Goal: Find specific page/section

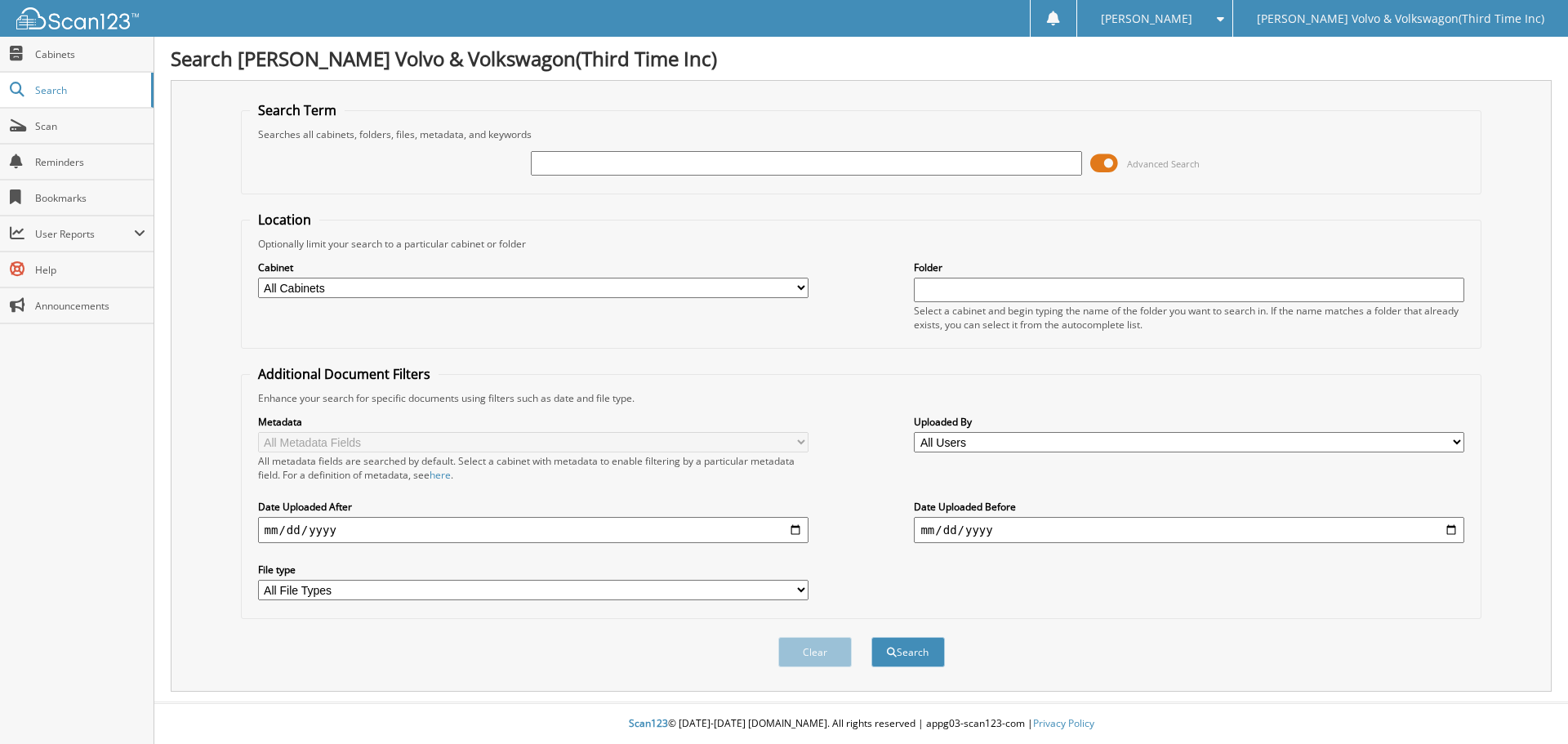
click at [585, 169] on input "text" at bounding box center [806, 163] width 550 height 25
type input "LEONG"
click at [528, 290] on select "All Cabinets ACCOUNTS PAYABLE CANCELLATIONS CAR DEALS DEPOSITS NISSAN AP NISSAN…" at bounding box center [533, 288] width 550 height 20
select select "14944"
click at [258, 278] on select "All Cabinets ACCOUNTS PAYABLE CANCELLATIONS CAR DEALS DEPOSITS NISSAN AP NISSAN…" at bounding box center [533, 288] width 550 height 20
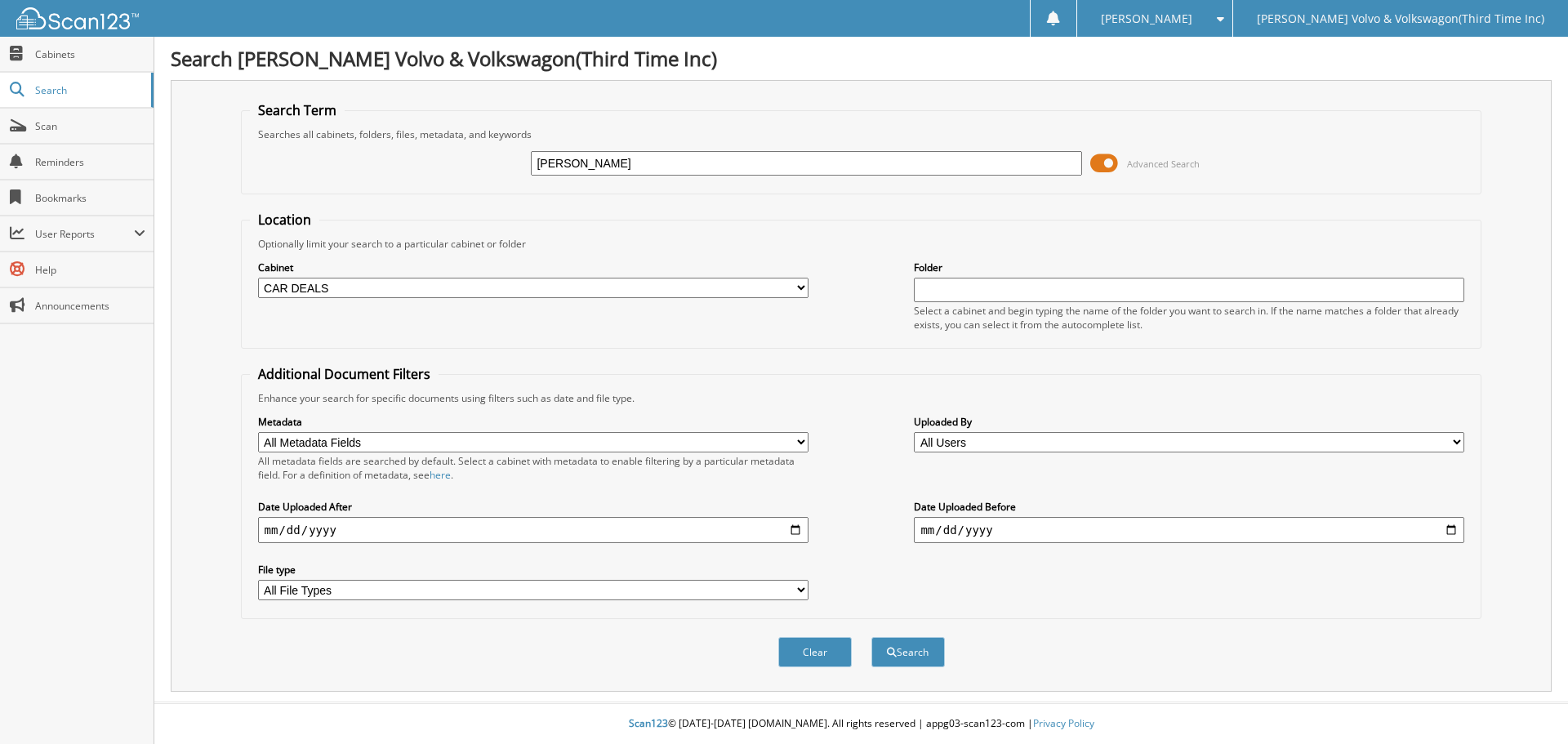
click at [1026, 294] on input "text" at bounding box center [1189, 289] width 550 height 25
type input "NH TITLE APPS"
click at [930, 644] on button "Search" at bounding box center [909, 652] width 74 height 30
click at [709, 171] on input "text" at bounding box center [806, 163] width 550 height 25
type input "[PERSON_NAME]"
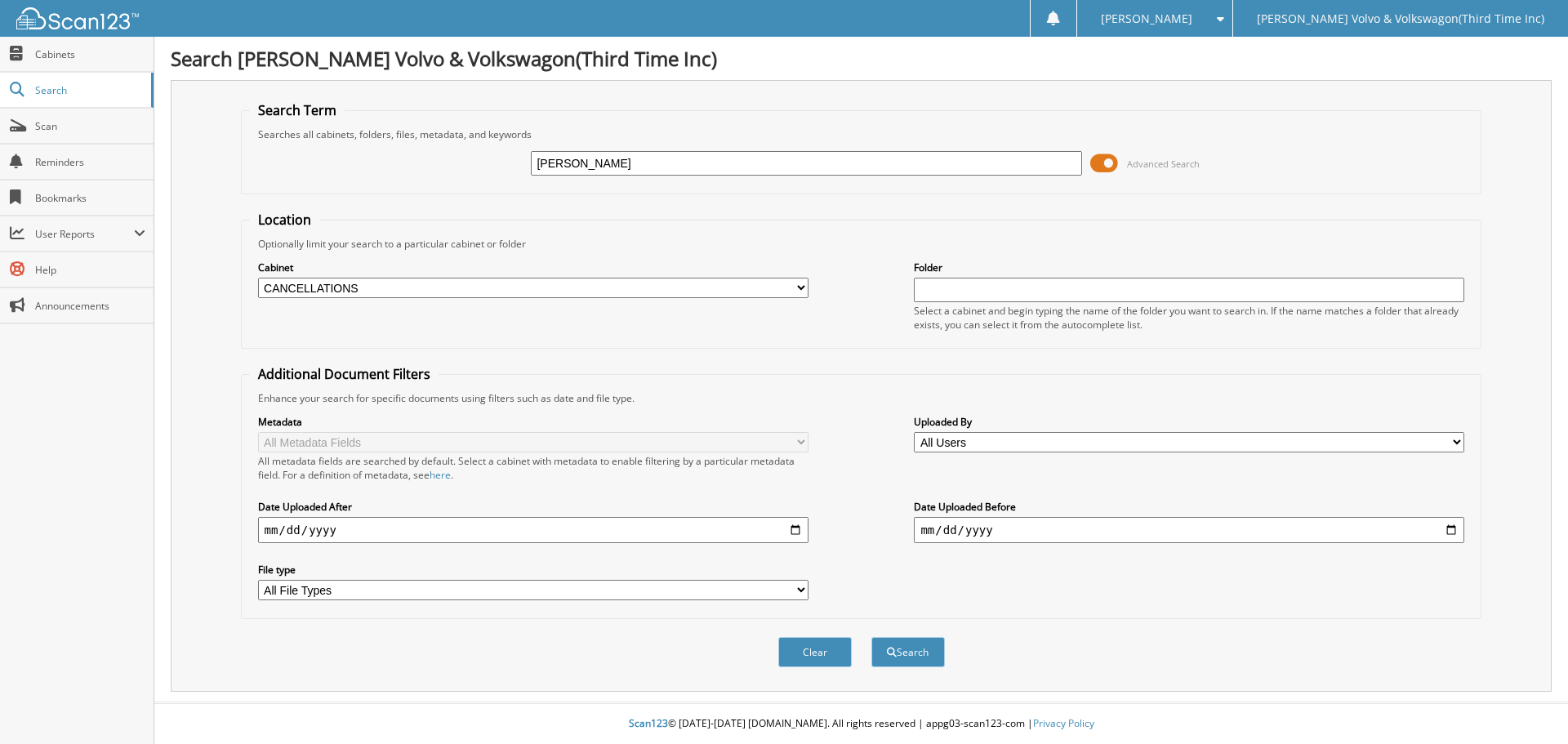
click at [716, 284] on select "All Cabinets ACCOUNTS PAYABLE CANCELLATIONS CAR DEALS DEPOSITS NISSAN AP NISSAN…" at bounding box center [533, 288] width 550 height 20
select select "14944"
click at [258, 278] on select "All Cabinets ACCOUNTS PAYABLE CANCELLATIONS CAR DEALS DEPOSITS NISSAN AP NISSAN…" at bounding box center [533, 288] width 550 height 20
click at [1053, 301] on input "text" at bounding box center [1189, 289] width 550 height 25
type input "NH TITLE APPS"
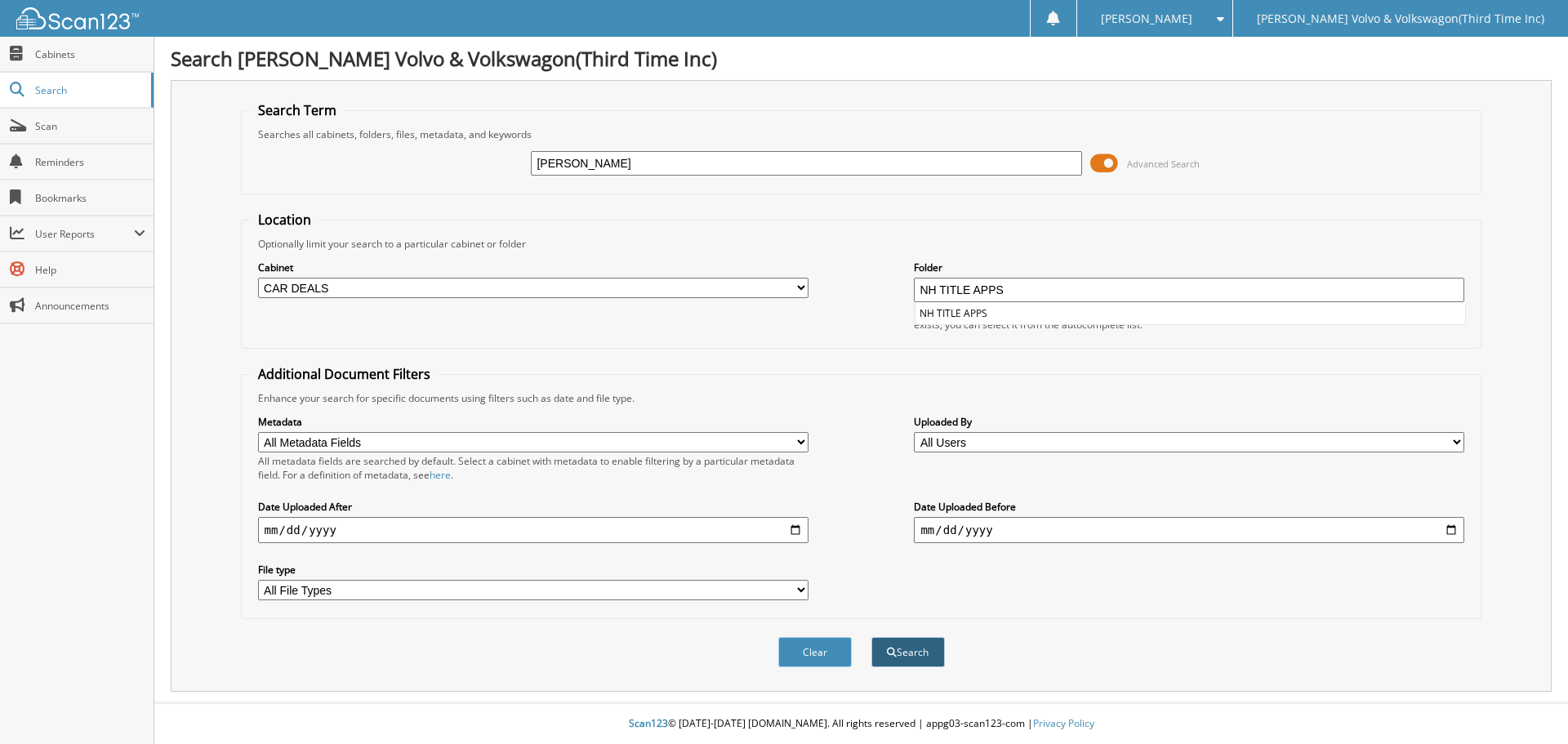
click at [892, 650] on span "submit" at bounding box center [891, 653] width 10 height 10
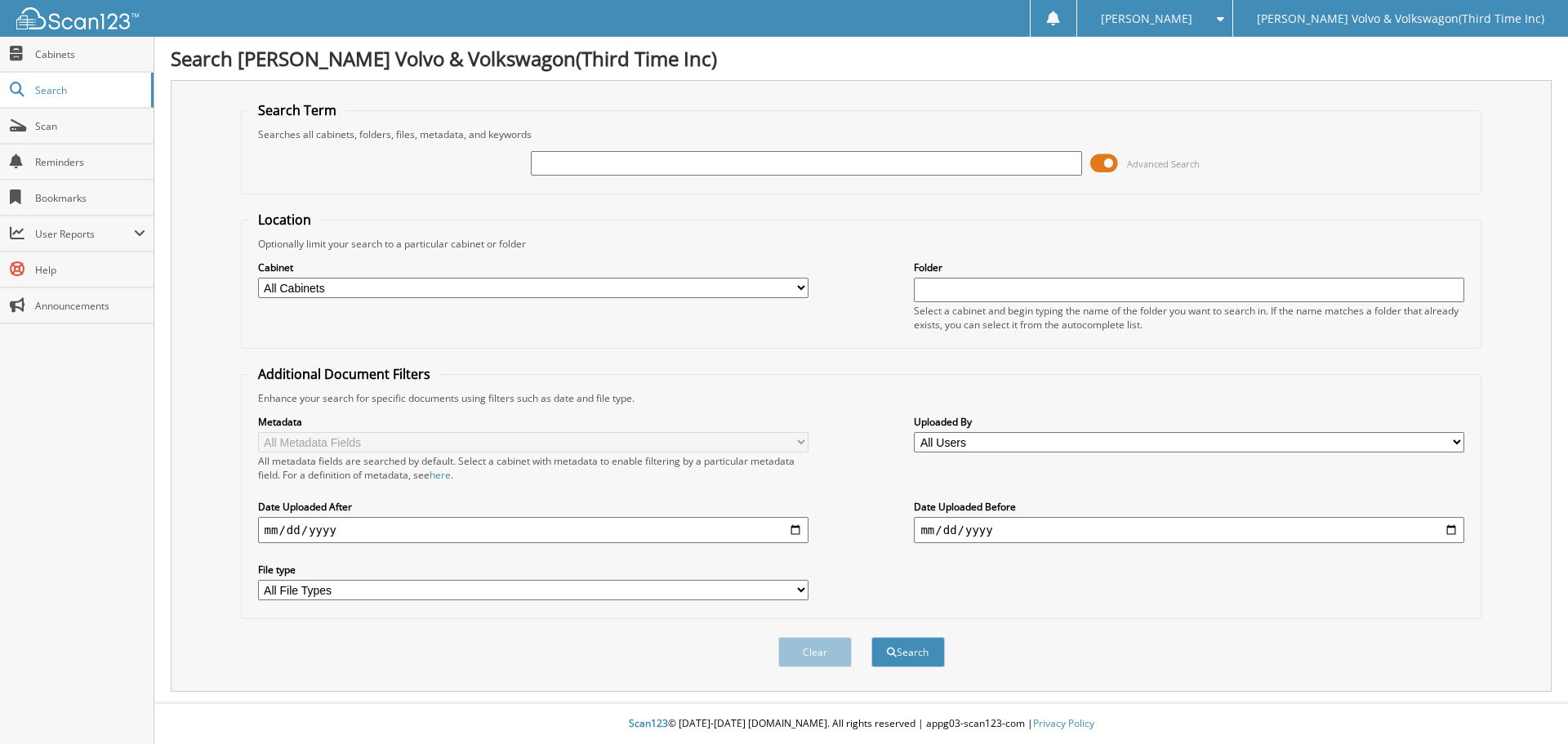
click at [584, 169] on input "text" at bounding box center [806, 163] width 550 height 25
type input "4284"
click at [489, 286] on select "All Cabinets ACCOUNTS PAYABLE CANCELLATIONS CAR DEALS DEPOSITS NISSAN AP NISSAN…" at bounding box center [533, 288] width 550 height 20
select select "17488"
click at [258, 278] on select "All Cabinets ACCOUNTS PAYABLE CANCELLATIONS CAR DEALS DEPOSITS NISSAN AP NISSAN…" at bounding box center [533, 288] width 550 height 20
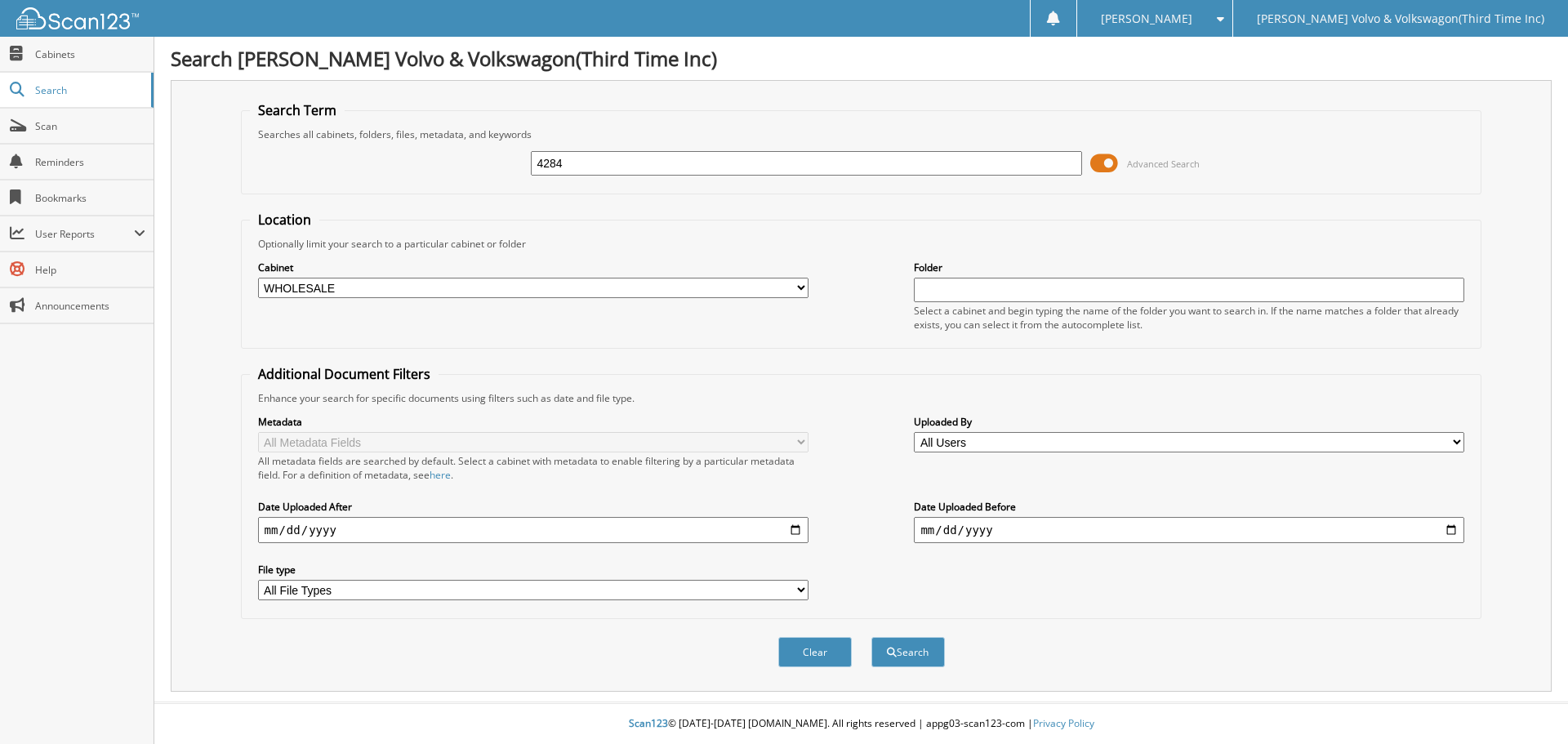
click at [972, 293] on input "text" at bounding box center [1189, 289] width 550 height 25
click at [901, 647] on button "Search" at bounding box center [909, 652] width 74 height 30
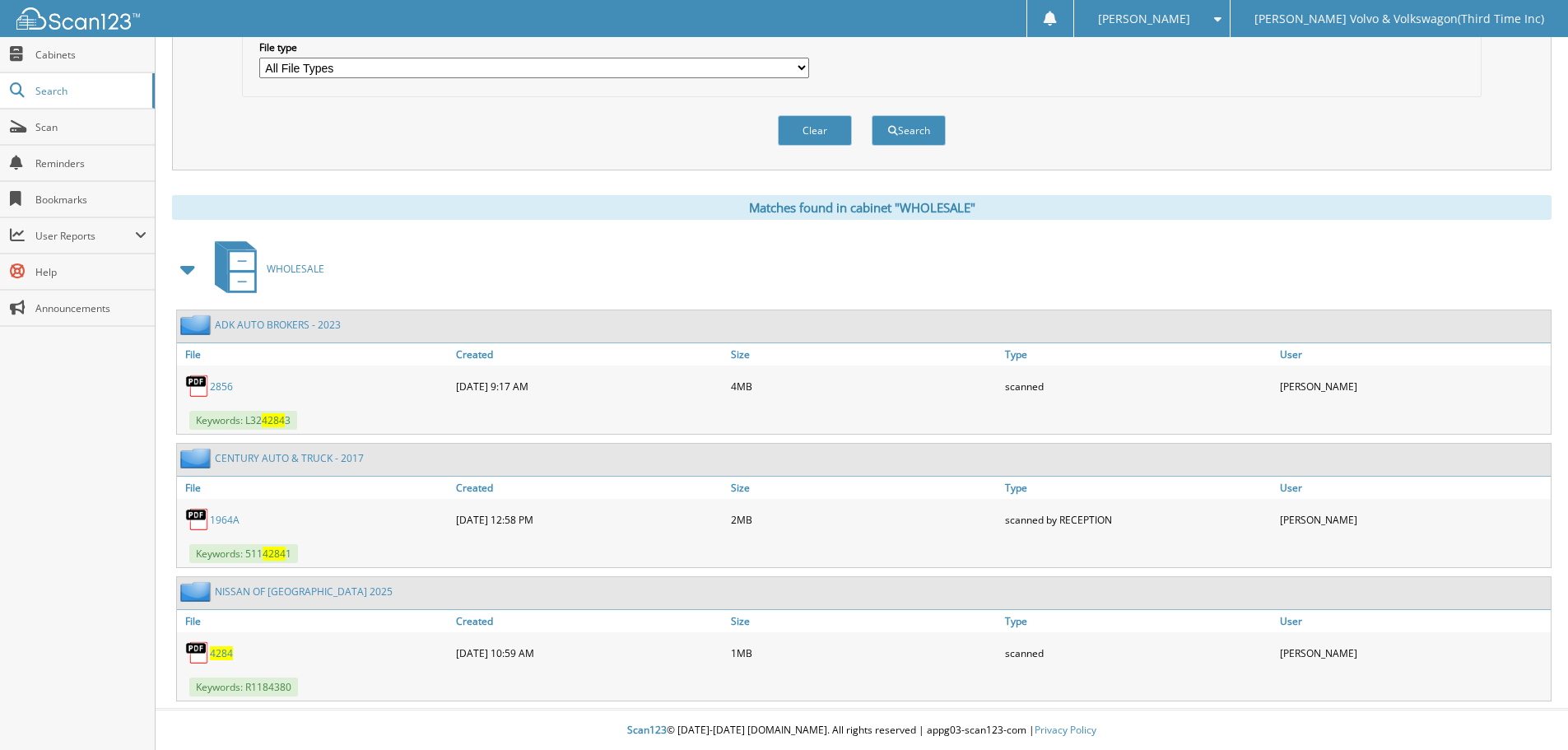
scroll to position [529, 0]
click at [232, 649] on link "4284" at bounding box center [221, 652] width 23 height 14
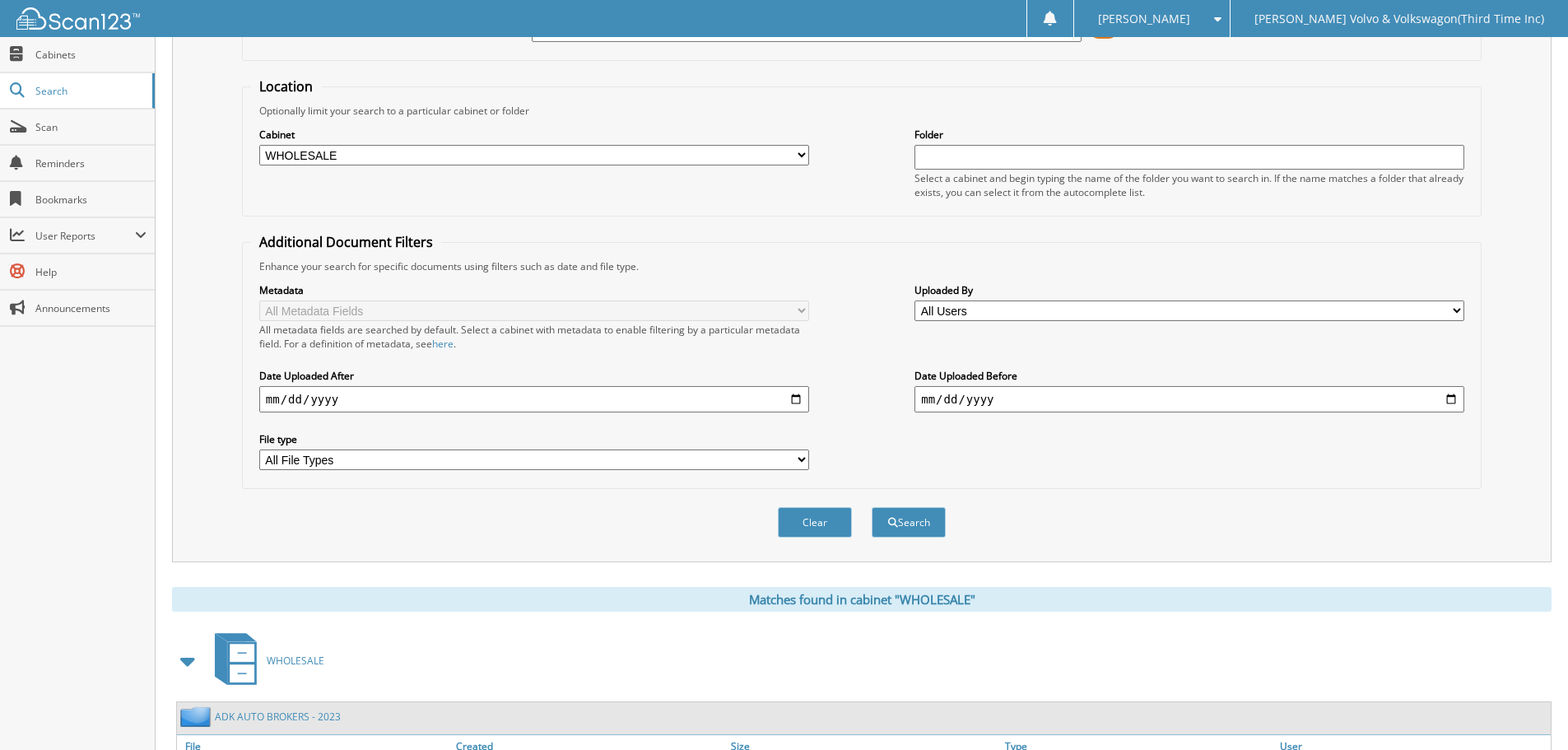
scroll to position [117, 0]
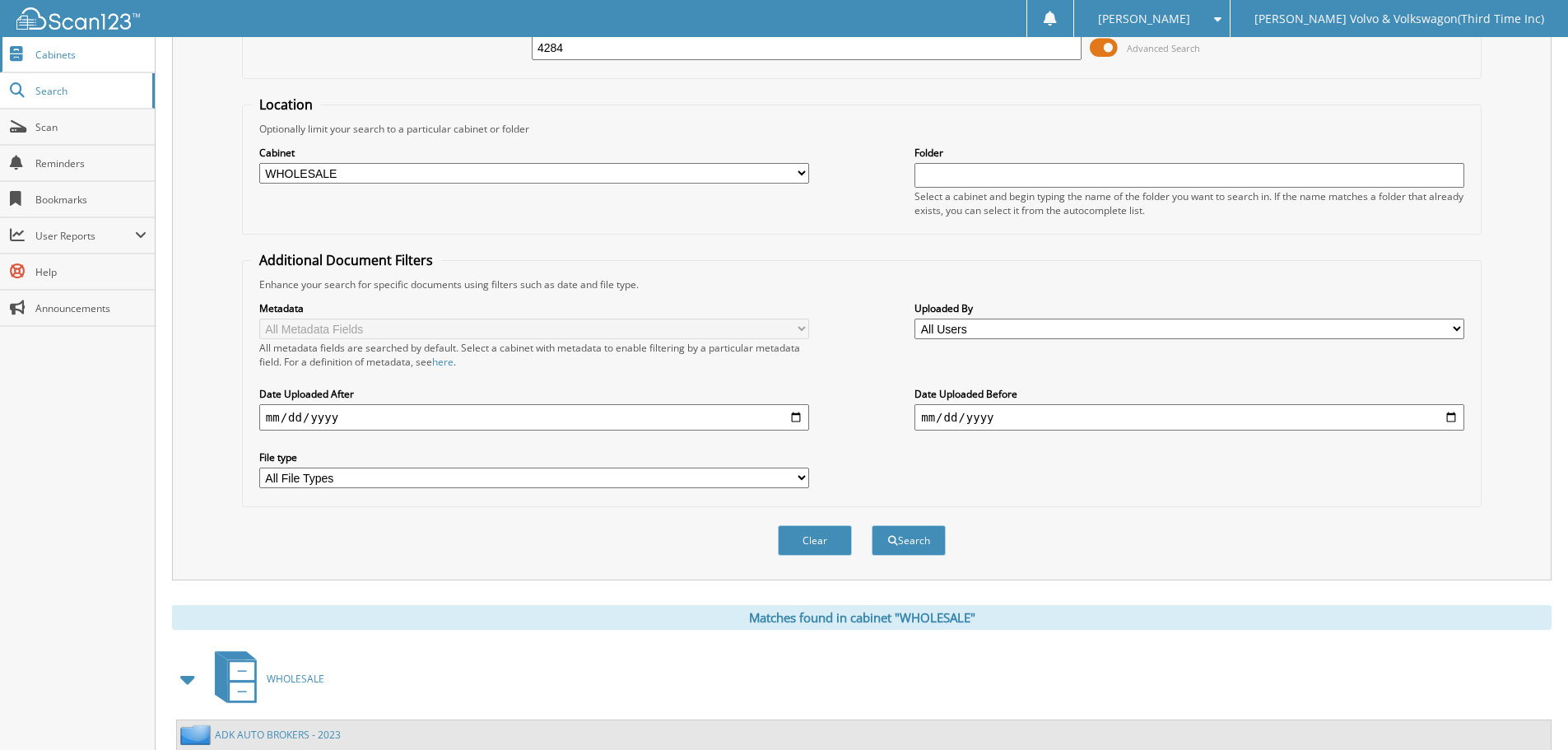
click at [55, 55] on span "Cabinets" at bounding box center [91, 54] width 111 height 14
